Goal: Check status: Check status

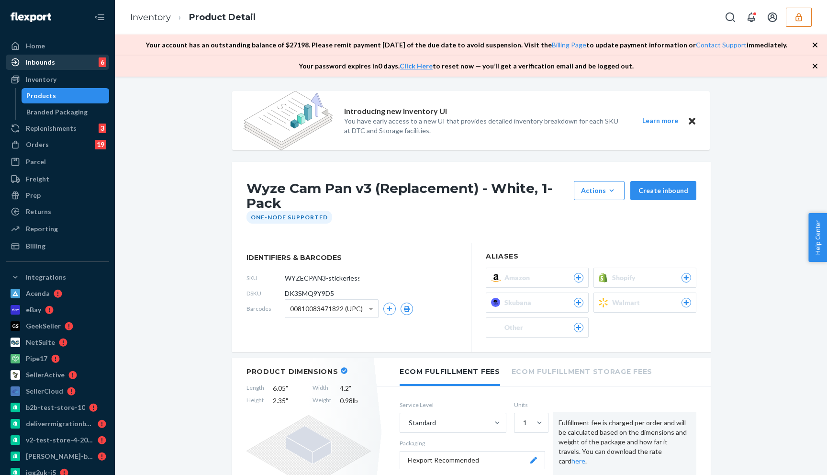
click at [45, 66] on div "Inbounds" at bounding box center [40, 62] width 29 height 10
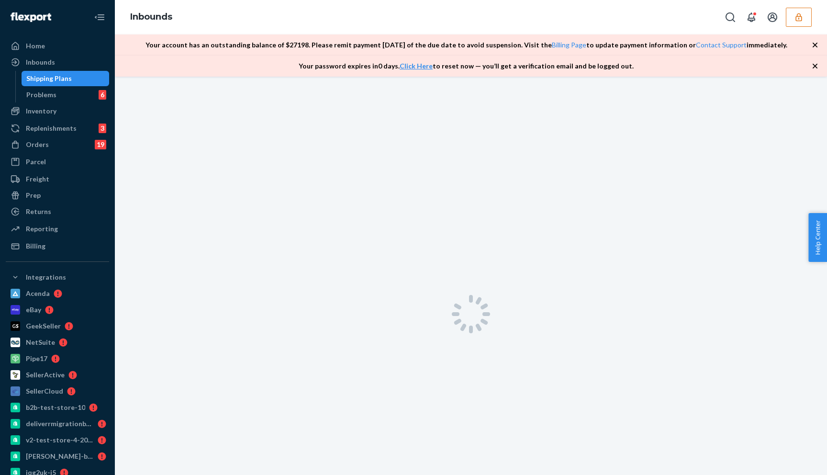
click at [41, 79] on div "Shipping Plans" at bounding box center [48, 79] width 45 height 10
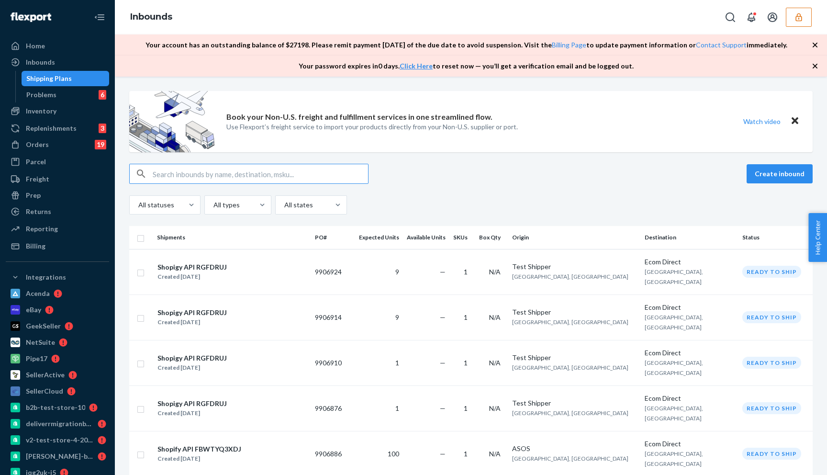
paste input "1226831"
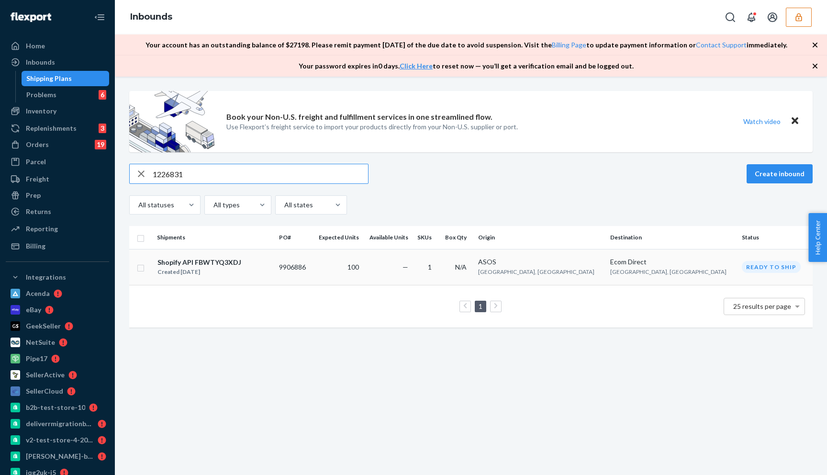
type input "1226831"
click at [200, 266] on div "Shopify API FBWTYQ3XDJ" at bounding box center [200, 263] width 84 height 10
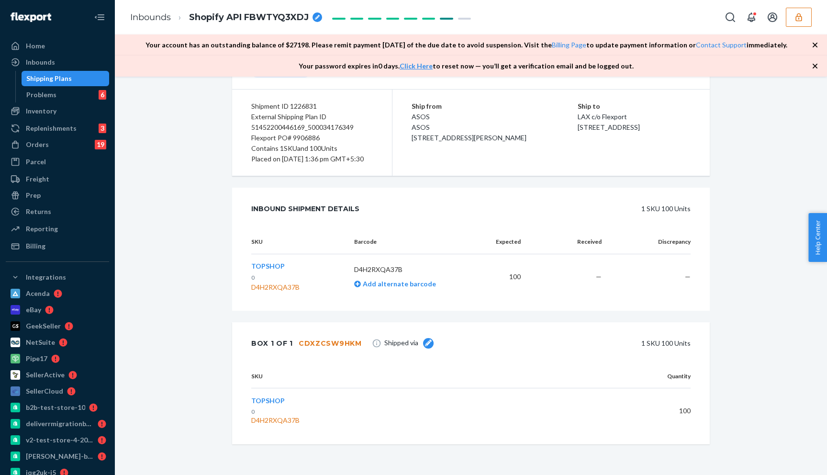
scroll to position [118, 0]
drag, startPoint x: 358, startPoint y: 342, endPoint x: 296, endPoint y: 341, distance: 61.3
click at [296, 341] on div "Box 1 of 1 CDXZCSW9HKM Shipped via 1 SKU 100 Units" at bounding box center [471, 343] width 478 height 42
copy div "CDXZCSW9HKM"
drag, startPoint x: 306, startPoint y: 285, endPoint x: 246, endPoint y: 292, distance: 60.7
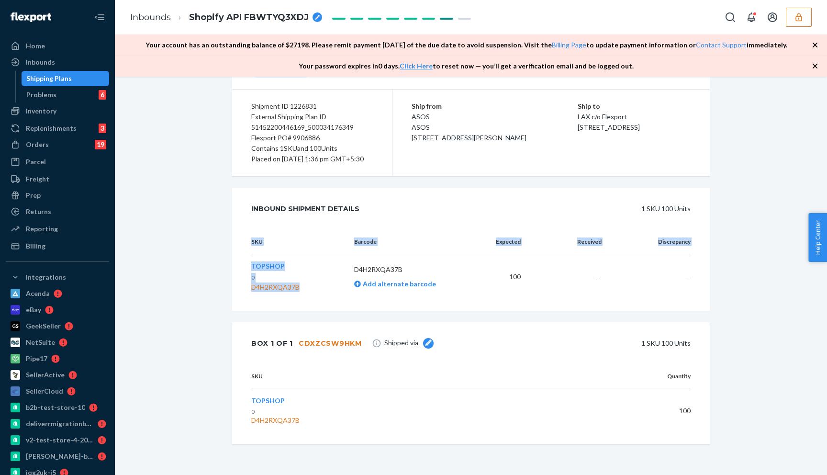
click at [246, 292] on div "SKU Barcode Expected Received Discrepancy TOPSHOP 0 D4H2RXQA37B D4H2RXQA37B Add…" at bounding box center [471, 270] width 478 height 81
drag, startPoint x: 307, startPoint y: 287, endPoint x: 252, endPoint y: 287, distance: 55.5
click at [252, 287] on div "TOPSHOP 0 D4H2RXQA37B" at bounding box center [295, 276] width 88 height 31
copy div "D4H2RXQA37B"
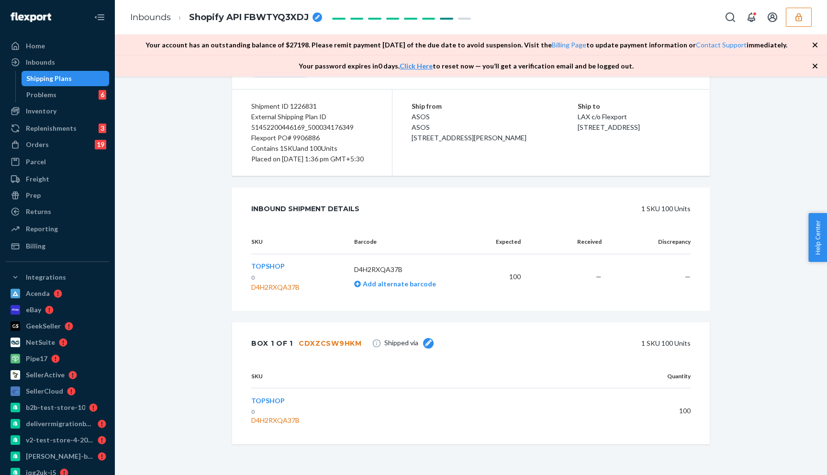
click at [358, 343] on div "Box 1 of 1 CDXZCSW9HKM Shipped via 1 SKU 100 Units" at bounding box center [471, 343] width 478 height 42
click at [230, 291] on div "Shipment [GEOGRAPHIC_DATA] Shipment #1 Ready to ship Download Shipment ID 12268…" at bounding box center [471, 213] width 492 height 461
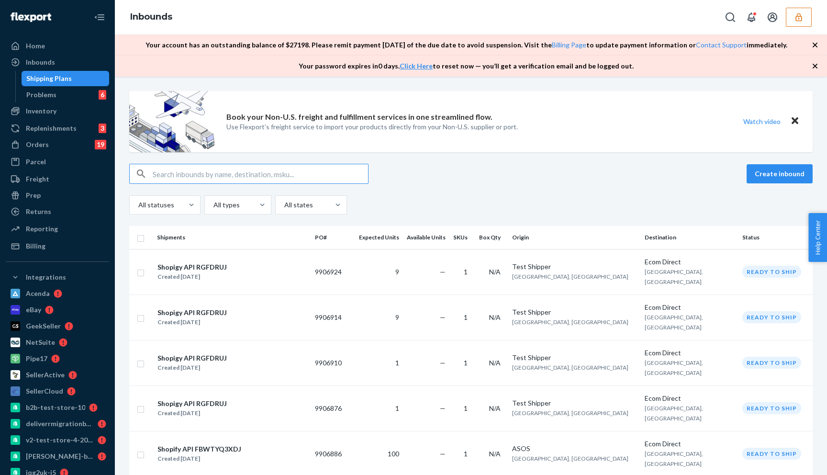
click at [435, 171] on div "Create inbound" at bounding box center [471, 174] width 684 height 20
click at [408, 210] on div "All statuses All types All states" at bounding box center [471, 204] width 684 height 19
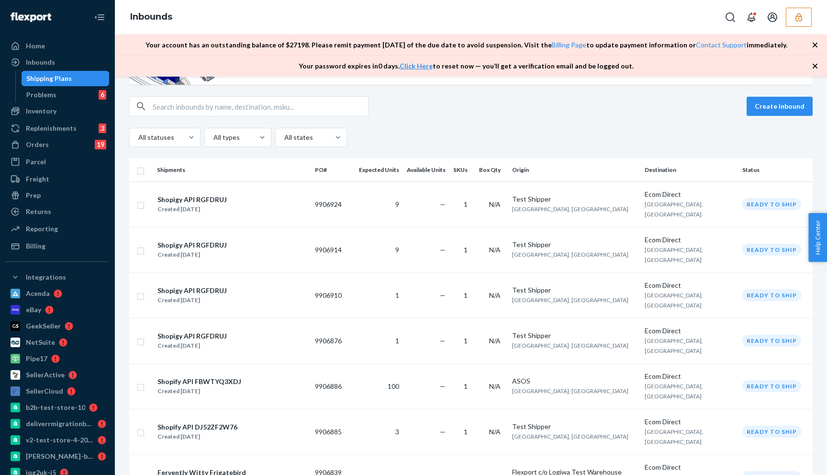
scroll to position [83, 0]
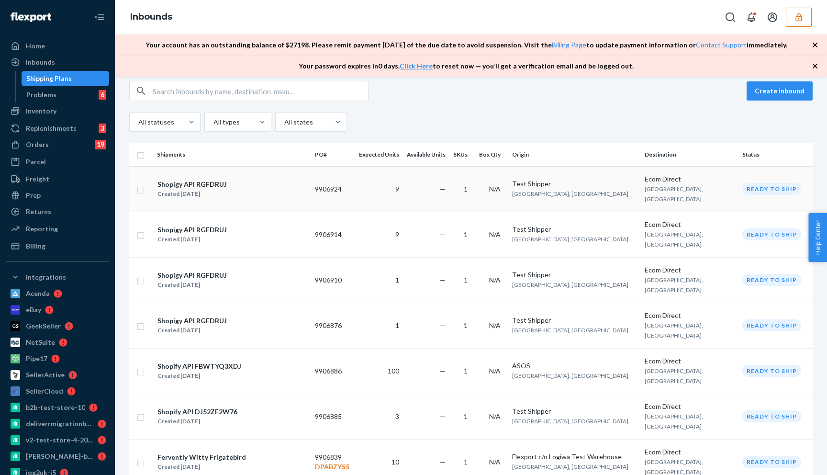
click at [181, 181] on div "Shopigy API RGFDRUJ" at bounding box center [192, 185] width 69 height 10
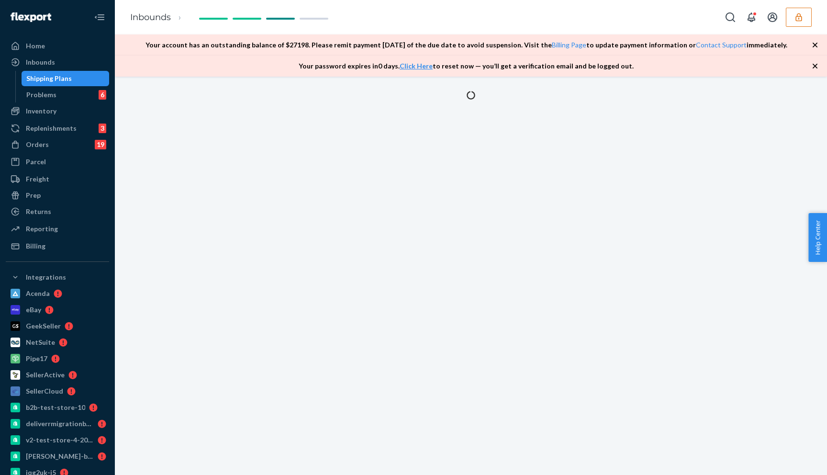
click at [801, 16] on icon "button" at bounding box center [799, 17] width 6 height 8
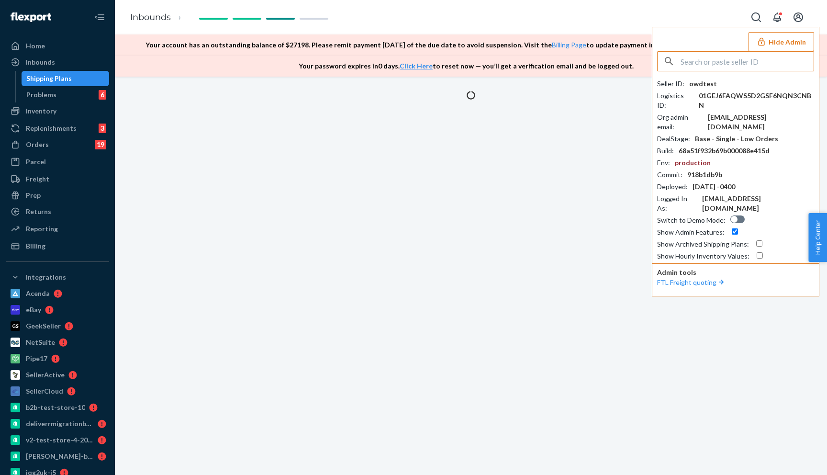
click at [774, 41] on button "Hide Admin" at bounding box center [782, 41] width 66 height 19
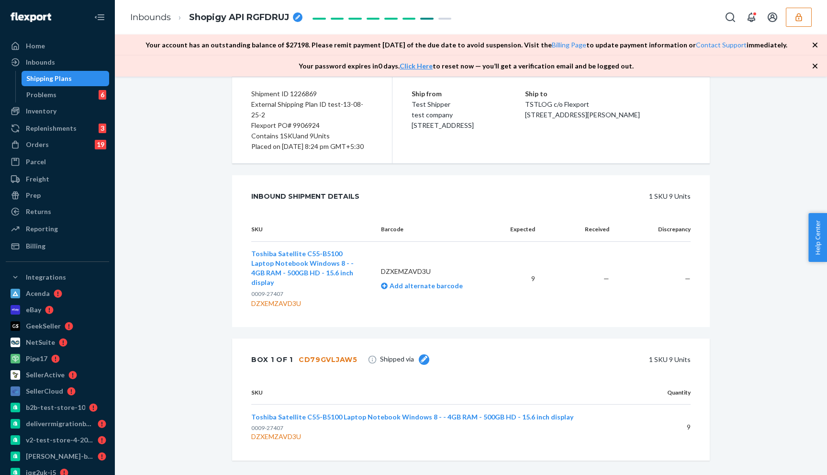
scroll to position [137, 0]
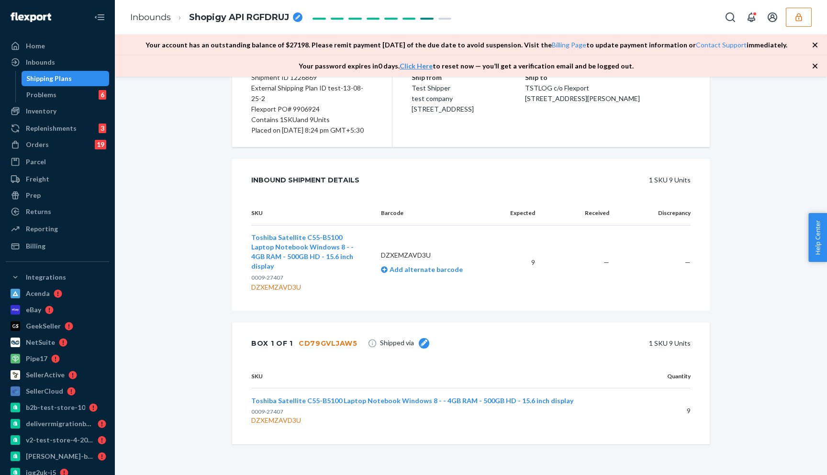
click at [343, 343] on div "CD79GVLJAW5" at bounding box center [328, 343] width 59 height 10
copy div "CD79GVLJAW5"
click at [289, 286] on div "DZXEMZAVD3U" at bounding box center [308, 287] width 114 height 10
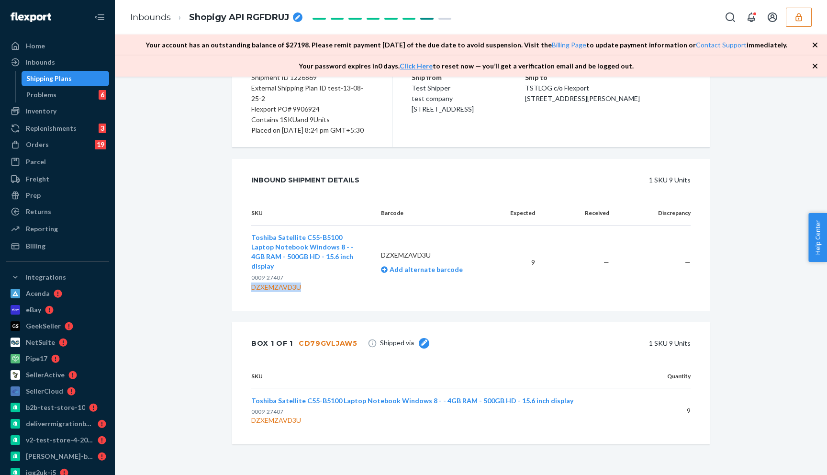
copy div "DZXEMZAVD3U"
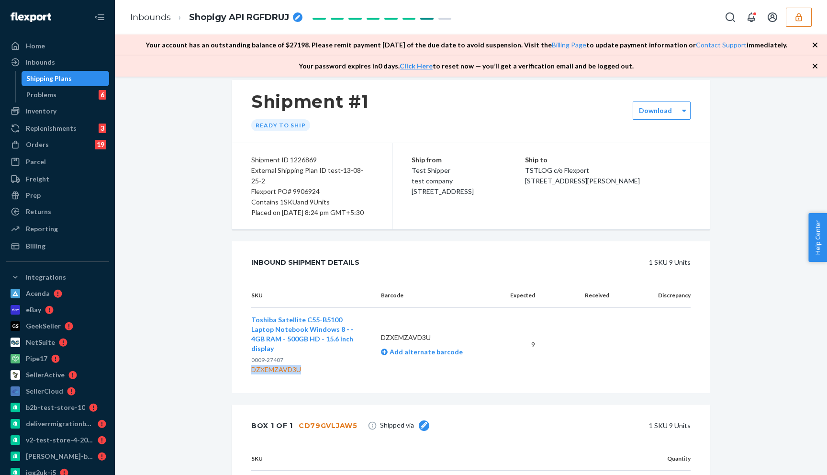
scroll to position [0, 0]
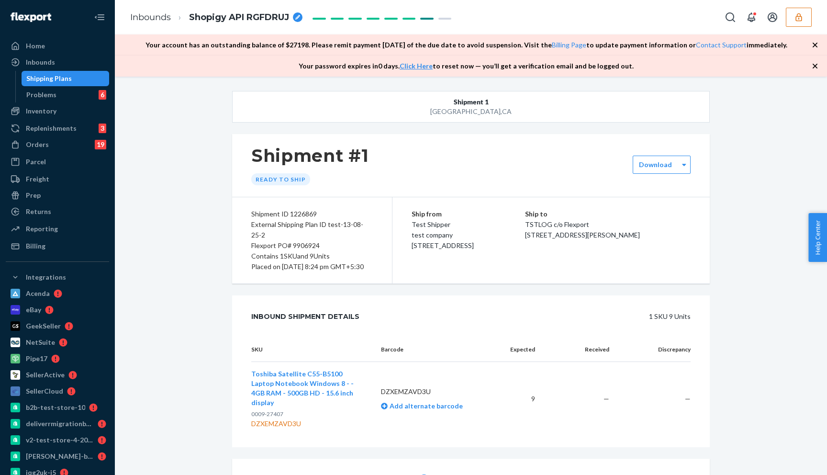
click at [531, 160] on div "Shipment #1 Ready to ship" at bounding box center [471, 165] width 478 height 63
click at [556, 225] on p "TSTLOG c/o Flexport" at bounding box center [608, 224] width 166 height 11
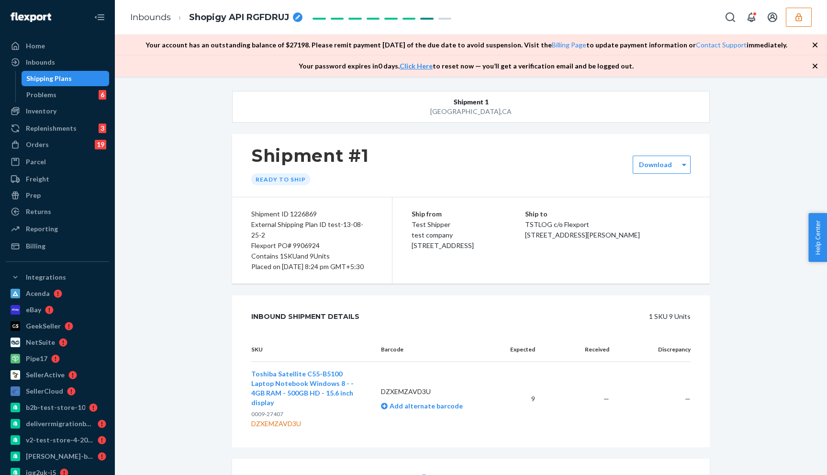
click at [557, 230] on div "Ship to TSTLOG c/o Flexport [STREET_ADDRESS][PERSON_NAME]" at bounding box center [608, 225] width 166 height 32
click at [557, 228] on p "TSTLOG c/o Flexport" at bounding box center [608, 224] width 166 height 11
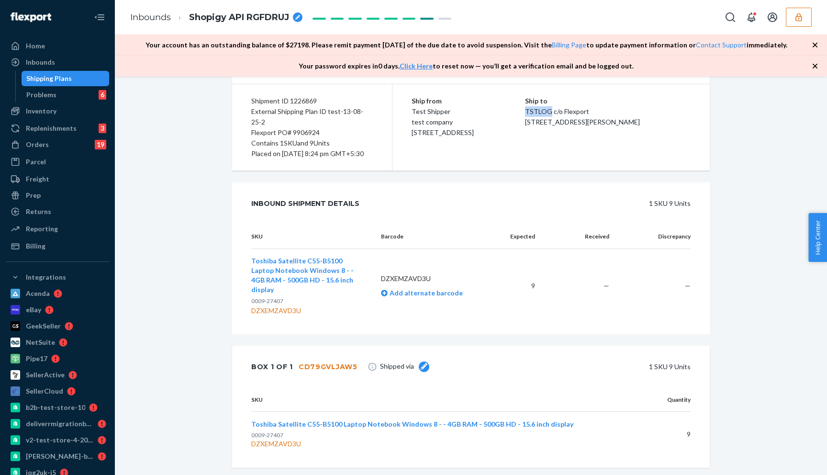
scroll to position [137, 0]
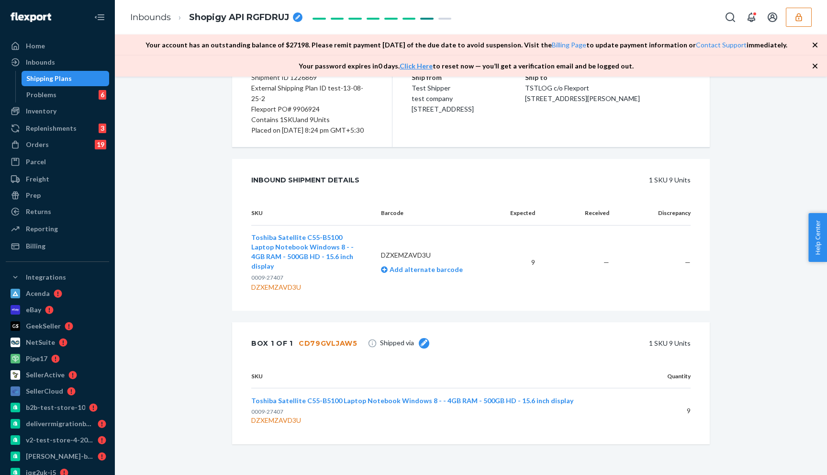
click at [318, 340] on div "CD79GVLJAW5" at bounding box center [328, 343] width 59 height 10
click at [291, 288] on div "DZXEMZAVD3U" at bounding box center [308, 287] width 114 height 10
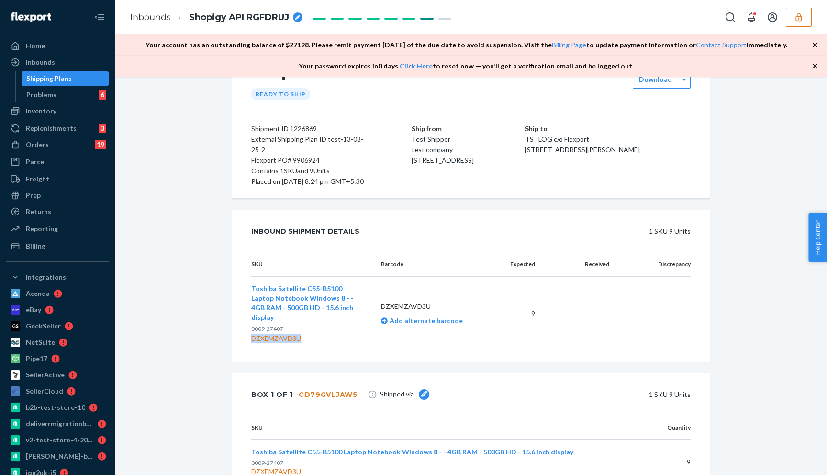
scroll to position [74, 0]
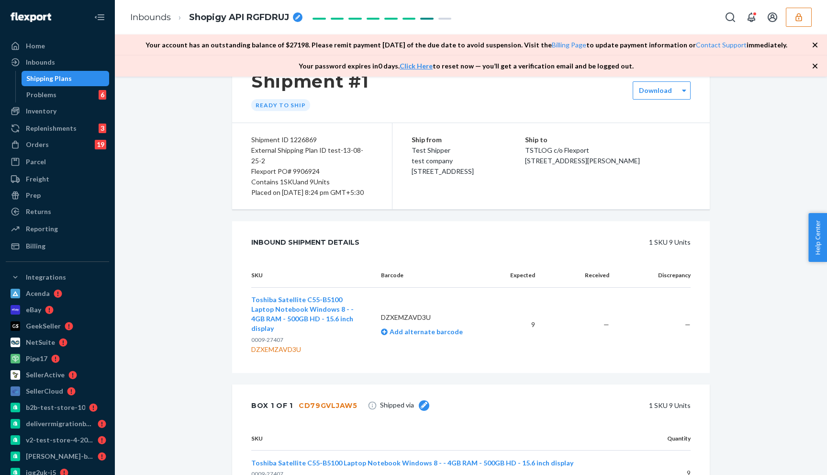
click at [560, 147] on p "TSTLOG c/o Flexport" at bounding box center [608, 150] width 166 height 11
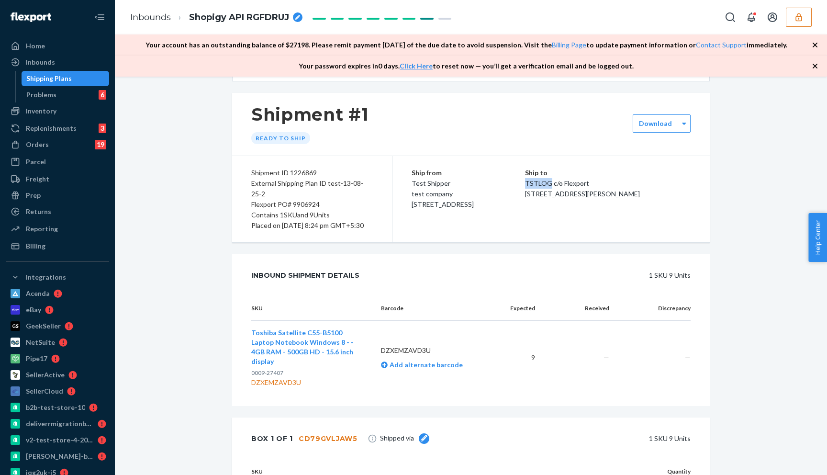
scroll to position [39, 0]
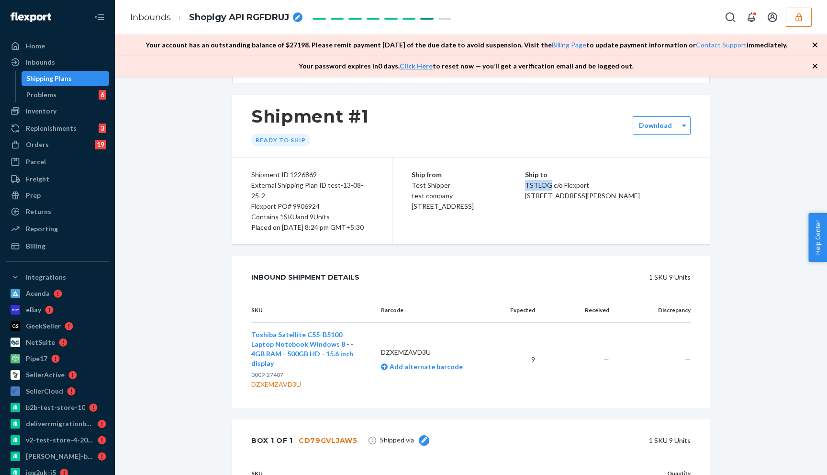
click at [564, 187] on p "TSTLOG c/o Flexport" at bounding box center [608, 185] width 166 height 11
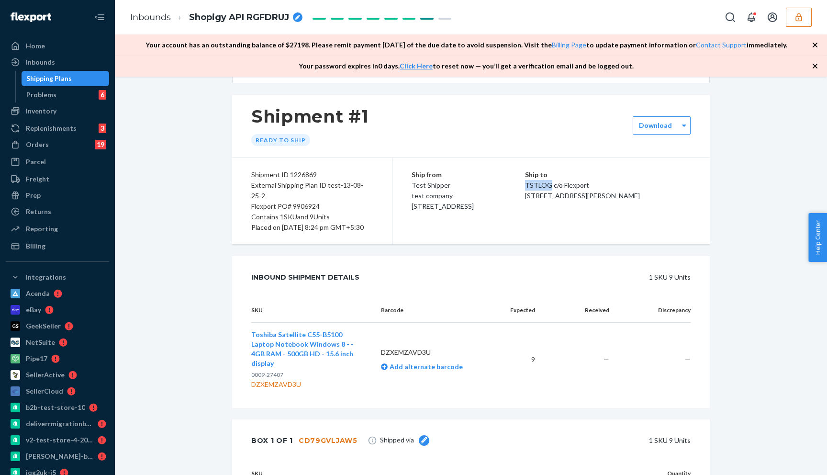
click at [564, 187] on p "TSTLOG c/o Flexport" at bounding box center [608, 185] width 166 height 11
click at [566, 187] on p "TSTLOG c/o Flexport" at bounding box center [608, 185] width 166 height 11
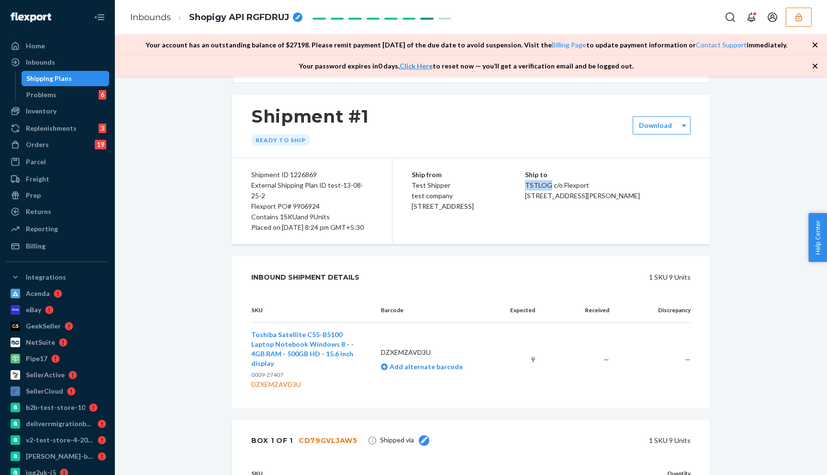
click at [564, 184] on p "TSTLOG c/o Flexport" at bounding box center [608, 185] width 166 height 11
click at [280, 138] on div "Ready to ship" at bounding box center [280, 140] width 59 height 12
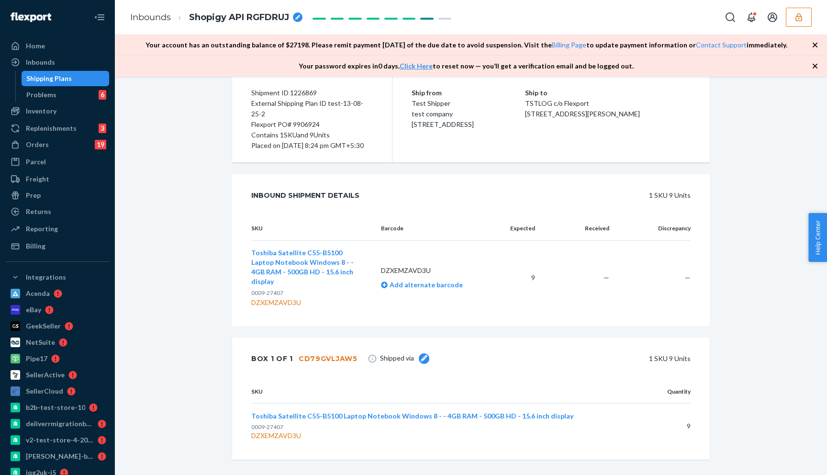
scroll to position [122, 0]
click at [558, 100] on p "TSTLOG c/o Flexport" at bounding box center [608, 102] width 166 height 11
copy p "TSTLOG"
click at [561, 158] on div "Ship from Test Shipper test company [STREET_ADDRESS] Ship to TSTLOG c/o Flexpor…" at bounding box center [551, 118] width 317 height 86
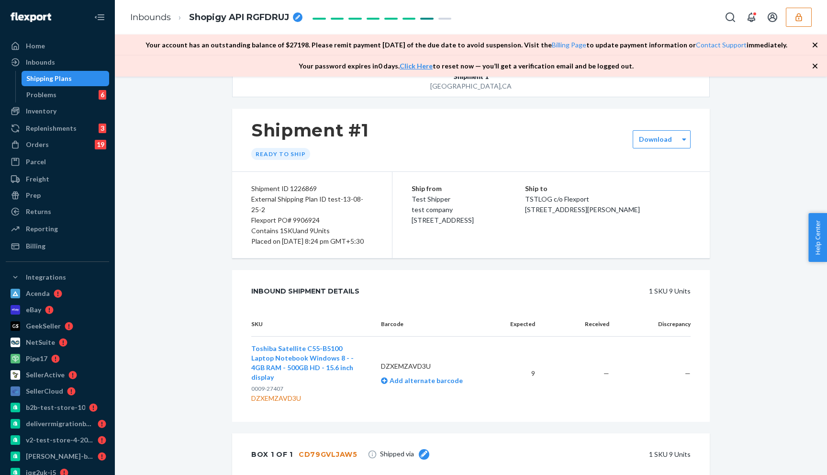
scroll to position [0, 0]
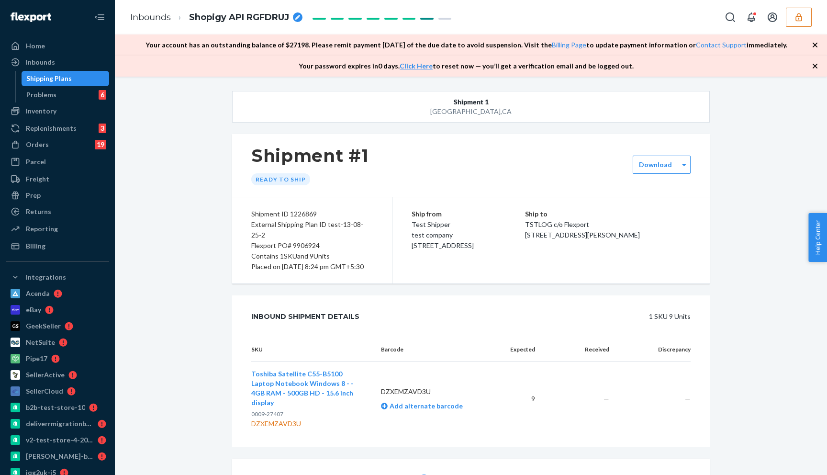
click at [707, 122] on button "Shipment 1 [GEOGRAPHIC_DATA] , [GEOGRAPHIC_DATA]" at bounding box center [471, 107] width 478 height 32
